Goal: Navigation & Orientation: Find specific page/section

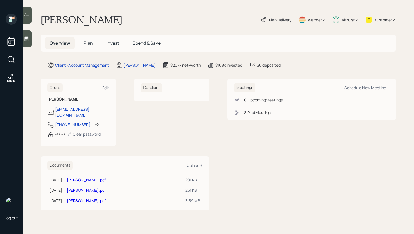
click at [27, 34] on div at bounding box center [27, 38] width 9 height 17
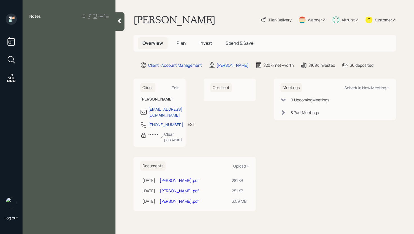
click at [124, 19] on div at bounding box center [119, 21] width 9 height 18
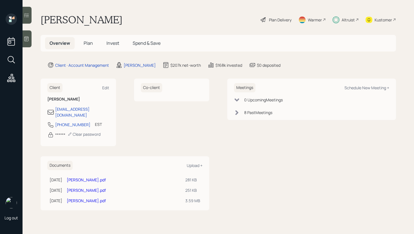
click at [23, 45] on div at bounding box center [27, 38] width 9 height 17
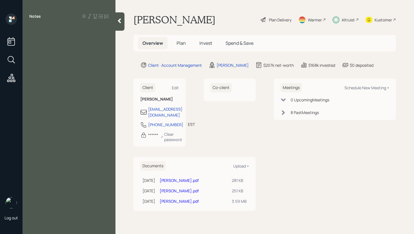
click at [122, 26] on div at bounding box center [119, 21] width 9 height 18
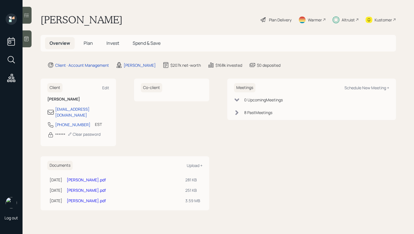
click at [92, 43] on span "Plan" at bounding box center [88, 43] width 9 height 6
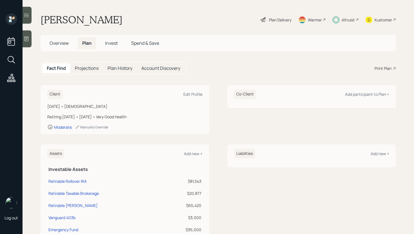
click at [117, 46] on span "Invest" at bounding box center [111, 43] width 13 height 6
